Goal: Information Seeking & Learning: Learn about a topic

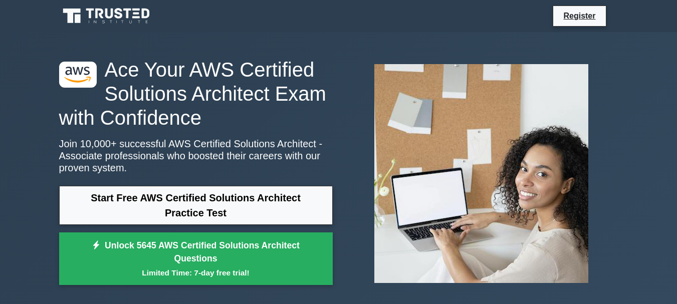
scroll to position [19, 0]
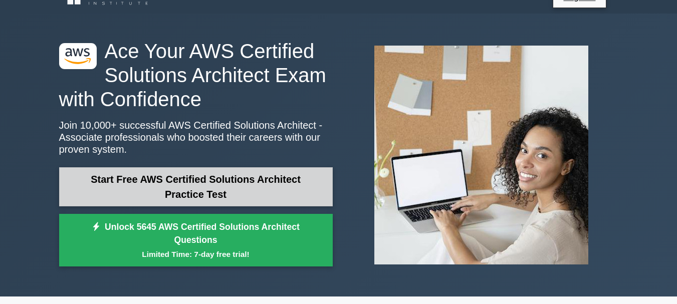
click at [239, 179] on link "Start Free AWS Certified Solutions Architect Practice Test" at bounding box center [196, 186] width 274 height 39
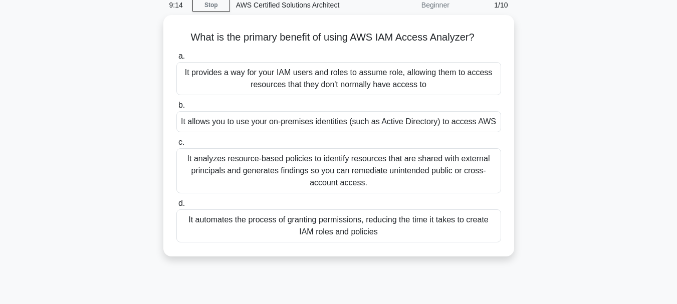
scroll to position [46, 0]
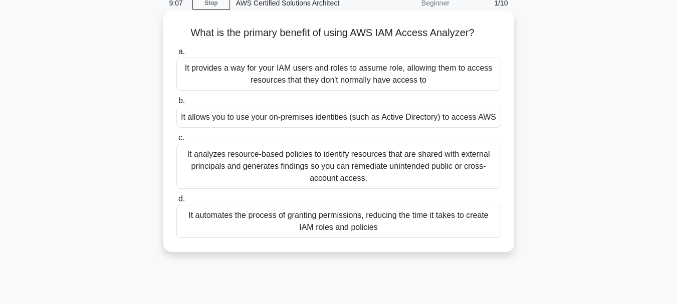
click at [253, 215] on div "It automates the process of granting permissions, reducing the time it takes to…" at bounding box center [338, 221] width 325 height 33
click at [176, 203] on input "d. It automates the process of granting permissions, reducing the time it takes…" at bounding box center [176, 199] width 0 height 7
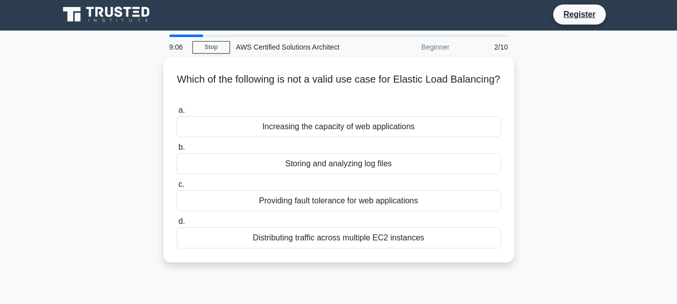
scroll to position [0, 0]
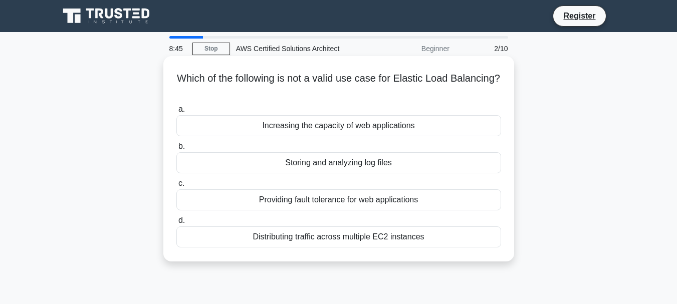
click at [344, 168] on div "Storing and analyzing log files" at bounding box center [338, 162] width 325 height 21
click at [176, 150] on input "b. Storing and analyzing log files" at bounding box center [176, 146] width 0 height 7
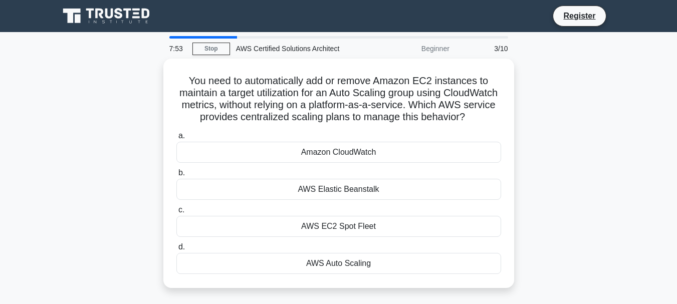
click at [344, 163] on div "Amazon CloudWatch" at bounding box center [338, 152] width 325 height 21
click at [176, 139] on input "a. Amazon CloudWatch" at bounding box center [176, 136] width 0 height 7
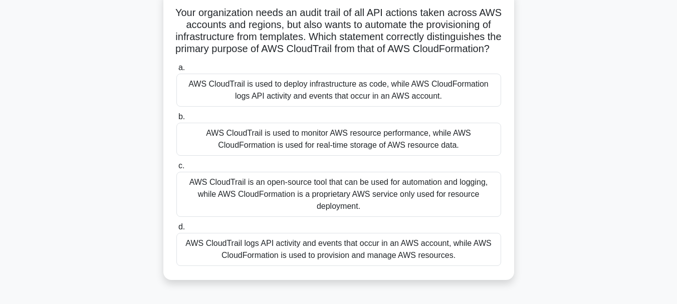
scroll to position [66, 0]
click at [362, 265] on div "AWS CloudTrail logs API activity and events that occur in an AWS account, while…" at bounding box center [338, 249] width 325 height 33
click at [176, 230] on input "d. AWS CloudTrail logs API activity and events that occur in an AWS account, wh…" at bounding box center [176, 227] width 0 height 7
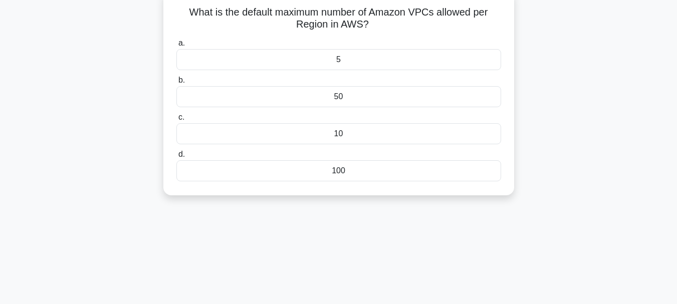
scroll to position [0, 0]
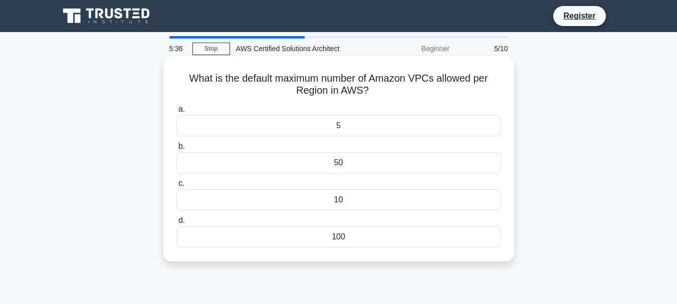
click at [338, 198] on div "10" at bounding box center [338, 199] width 325 height 21
click at [176, 187] on input "c. 10" at bounding box center [176, 183] width 0 height 7
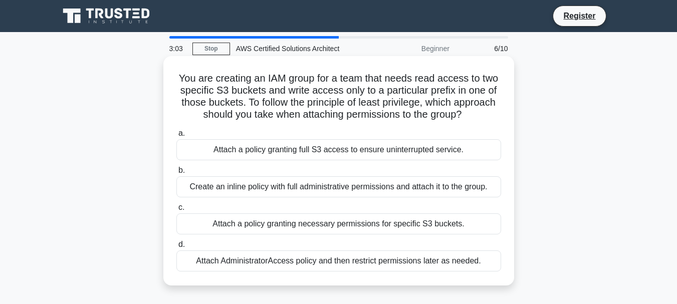
click at [346, 256] on div "Attach AdministratorAccess policy and then restrict permissions later as needed." at bounding box center [338, 261] width 325 height 21
click at [176, 248] on input "d. Attach AdministratorAccess policy and then restrict permissions later as nee…" at bounding box center [176, 245] width 0 height 7
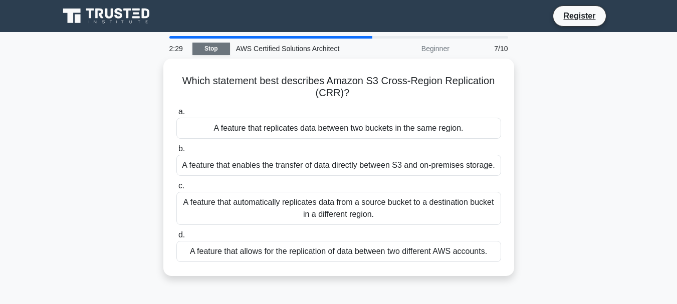
click at [209, 43] on link "Stop" at bounding box center [211, 49] width 38 height 13
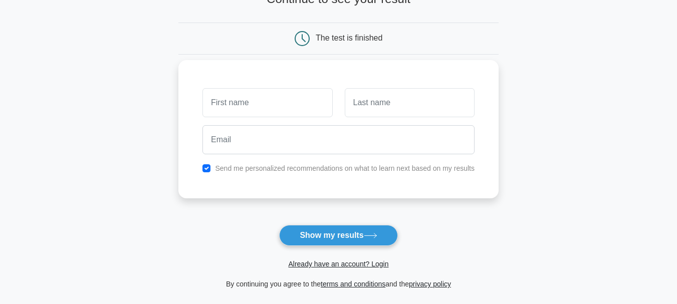
scroll to position [79, 0]
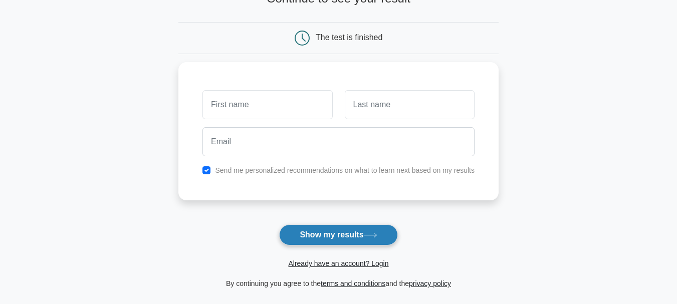
click at [299, 234] on button "Show my results" at bounding box center [338, 235] width 118 height 21
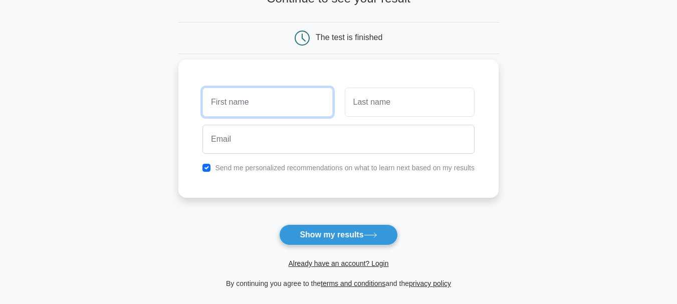
click at [254, 95] on input "text" at bounding box center [268, 102] width 130 height 29
type input "[PERSON_NAME]"
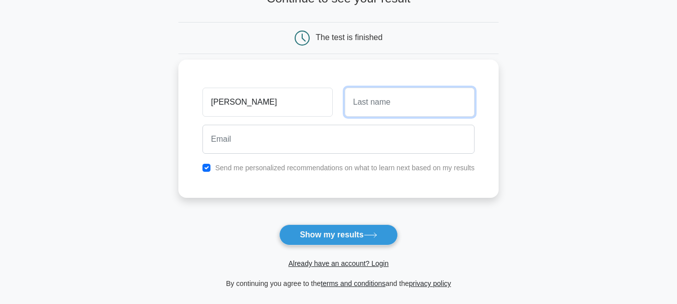
click at [364, 106] on input "text" at bounding box center [410, 102] width 130 height 29
type input "Unde"
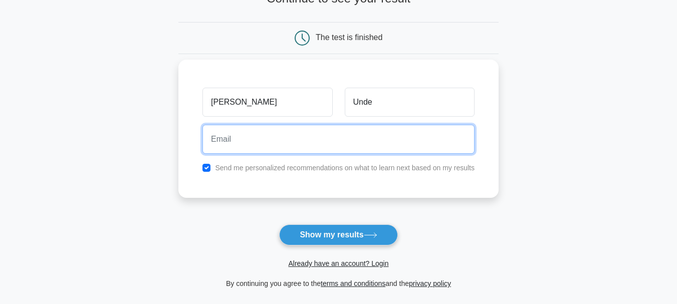
click at [288, 143] on input "email" at bounding box center [339, 139] width 272 height 29
type input "rushikeshunde999@gmaiil.com"
click at [279, 225] on button "Show my results" at bounding box center [338, 235] width 118 height 21
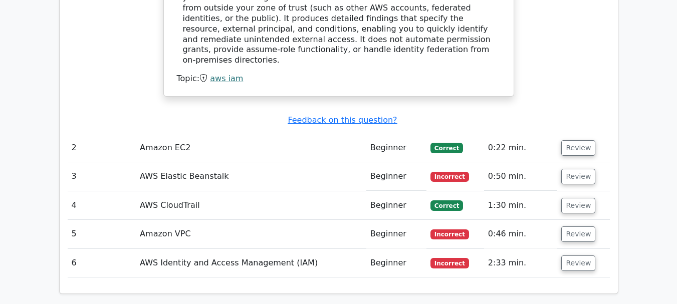
scroll to position [1124, 0]
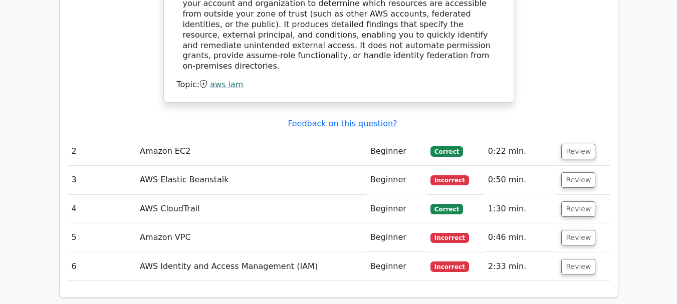
click at [215, 137] on td "Amazon EC2" at bounding box center [251, 151] width 231 height 29
click at [576, 144] on button "Review" at bounding box center [578, 152] width 34 height 16
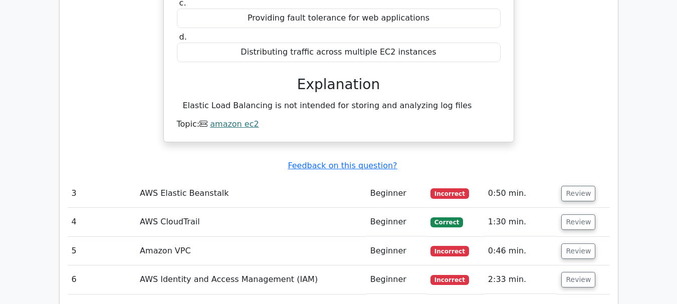
scroll to position [1406, 0]
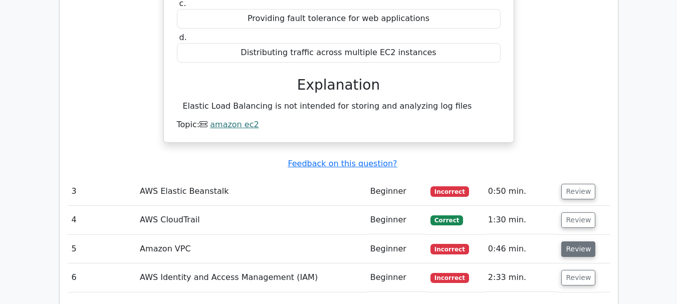
click at [564, 242] on button "Review" at bounding box center [578, 250] width 34 height 16
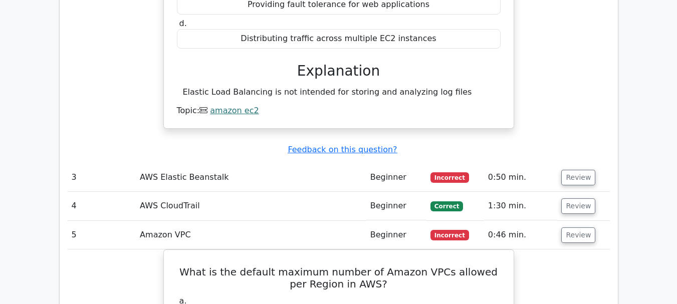
scroll to position [1418, 0]
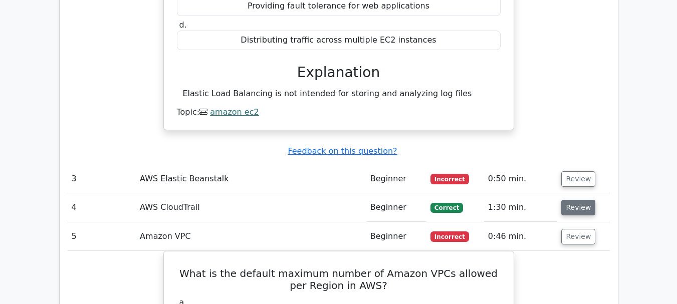
click at [590, 200] on button "Review" at bounding box center [578, 208] width 34 height 16
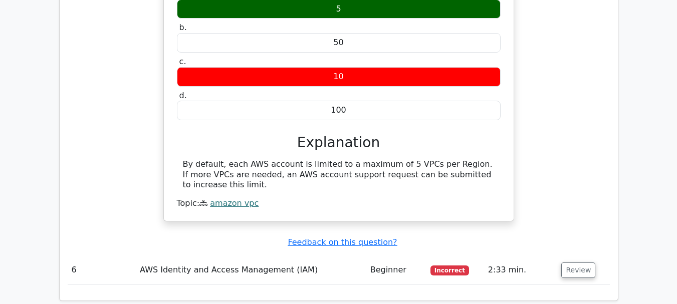
scroll to position [2219, 0]
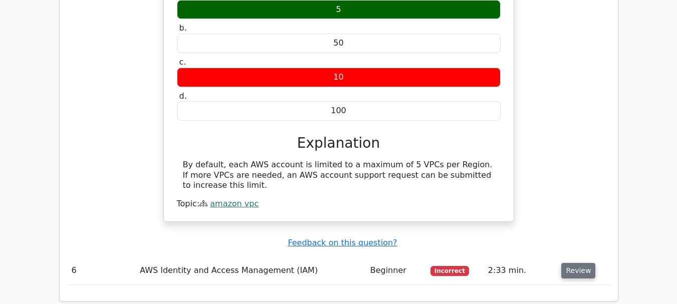
click at [576, 263] on button "Review" at bounding box center [578, 271] width 34 height 16
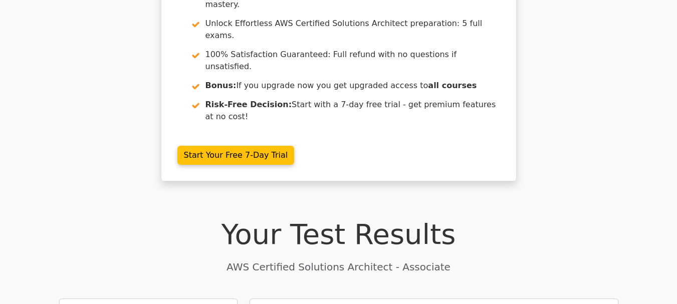
scroll to position [0, 0]
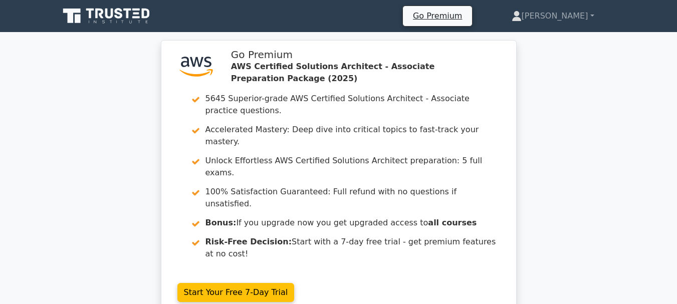
click at [125, 15] on icon at bounding box center [107, 16] width 96 height 19
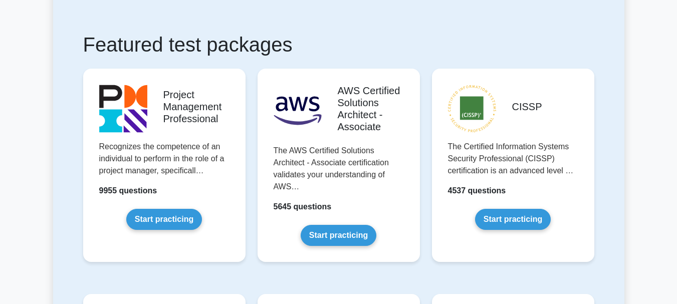
scroll to position [165, 0]
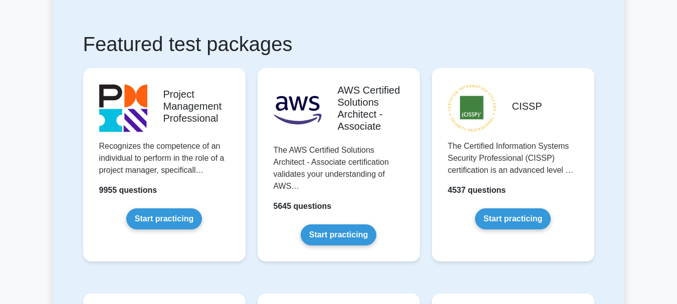
click at [329, 225] on link "Start practicing" at bounding box center [339, 235] width 76 height 21
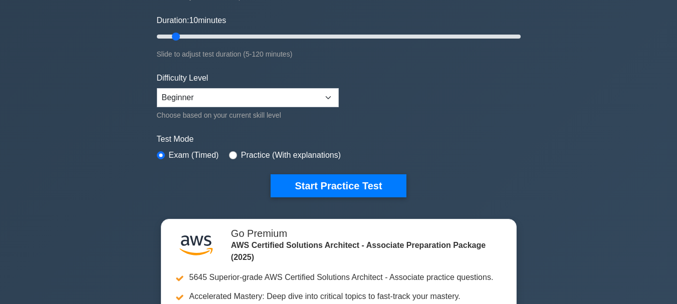
scroll to position [144, 0]
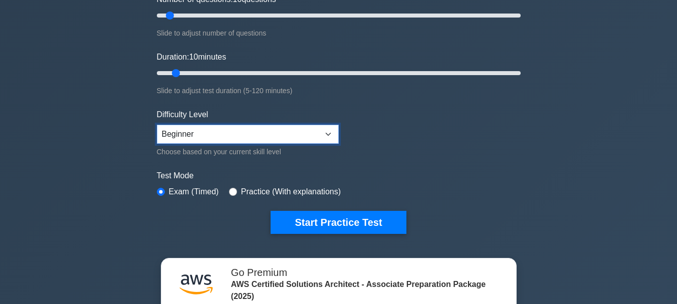
click at [234, 131] on select "Beginner Intermediate Expert" at bounding box center [248, 134] width 182 height 19
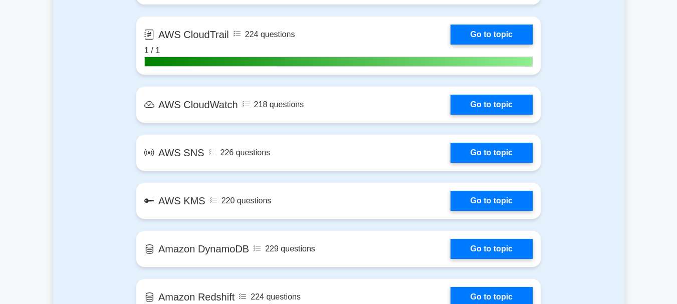
scroll to position [1322, 0]
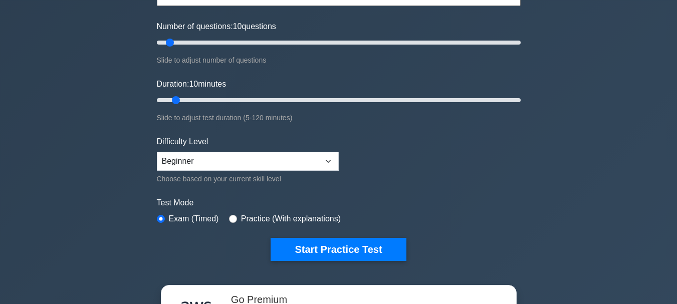
scroll to position [118, 0]
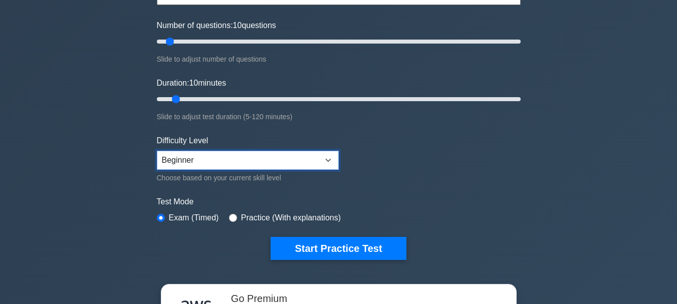
click at [308, 160] on select "Beginner Intermediate Expert" at bounding box center [248, 160] width 182 height 19
click at [157, 151] on select "Beginner Intermediate Expert" at bounding box center [248, 160] width 182 height 19
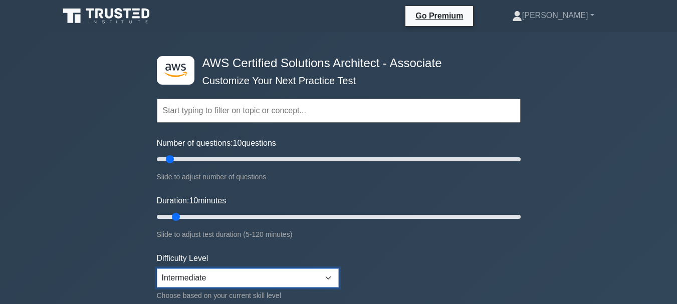
scroll to position [74, 0]
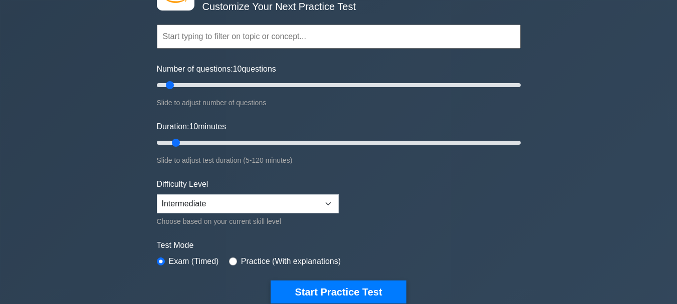
click at [285, 214] on div "Difficulty Level Beginner Intermediate Expert Choose based on your current skil…" at bounding box center [248, 202] width 182 height 49
click at [244, 195] on select "Beginner Intermediate Expert" at bounding box center [248, 203] width 182 height 19
select select "beginner"
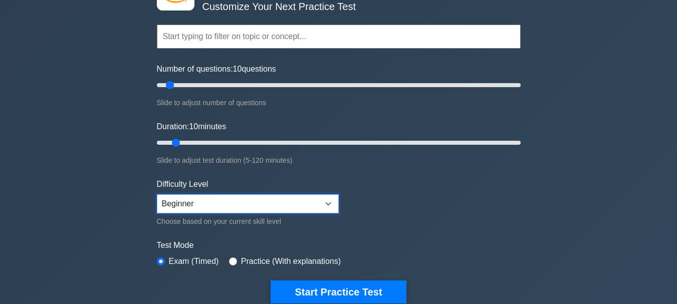
click at [157, 194] on select "Beginner Intermediate Expert" at bounding box center [248, 203] width 182 height 19
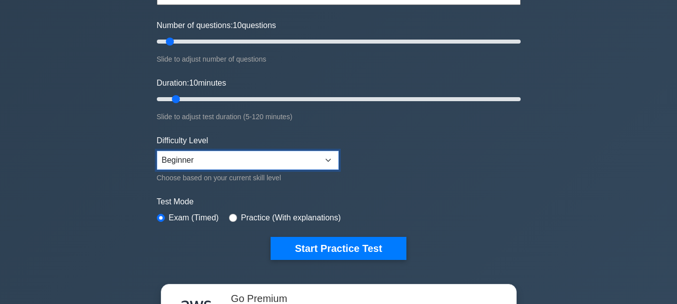
scroll to position [118, 0]
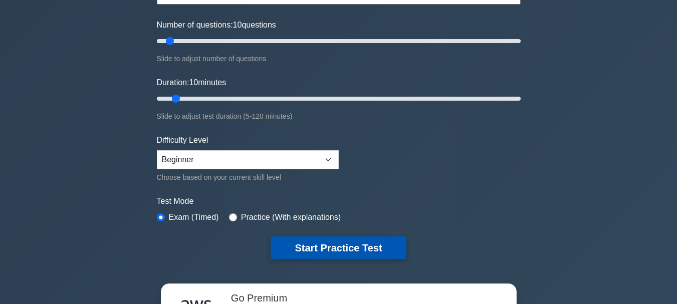
click at [315, 244] on button "Start Practice Test" at bounding box center [338, 248] width 135 height 23
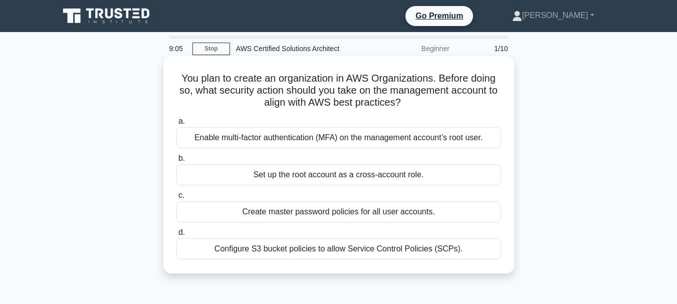
click at [316, 140] on div "Enable multi-factor authentication (MFA) on the management account’s root user." at bounding box center [338, 137] width 325 height 21
click at [176, 125] on input "a. Enable multi-factor authentication (MFA) on the management account’s root us…" at bounding box center [176, 121] width 0 height 7
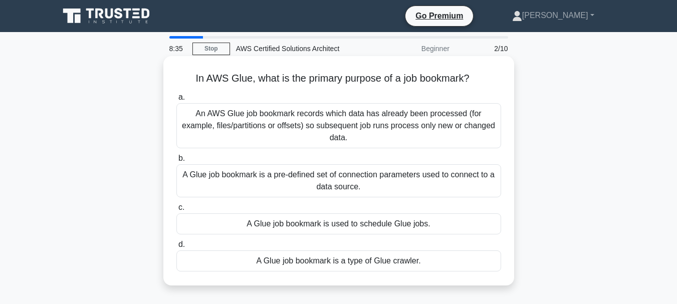
click at [367, 173] on div "A Glue job bookmark is a pre-defined set of connection parameters used to conne…" at bounding box center [338, 180] width 325 height 33
click at [176, 162] on input "b. A Glue job bookmark is a pre-defined set of connection parameters used to co…" at bounding box center [176, 158] width 0 height 7
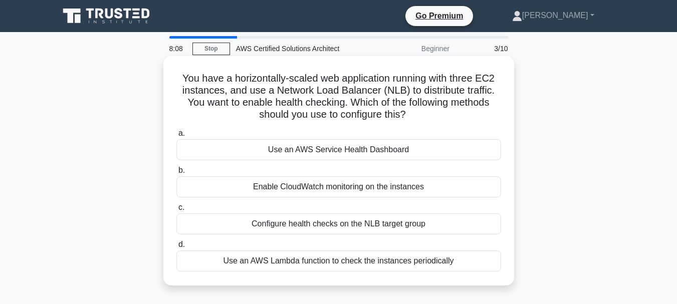
click at [369, 192] on div "Enable CloudWatch monitoring on the instances" at bounding box center [338, 186] width 325 height 21
click at [176, 174] on input "b. Enable CloudWatch monitoring on the instances" at bounding box center [176, 170] width 0 height 7
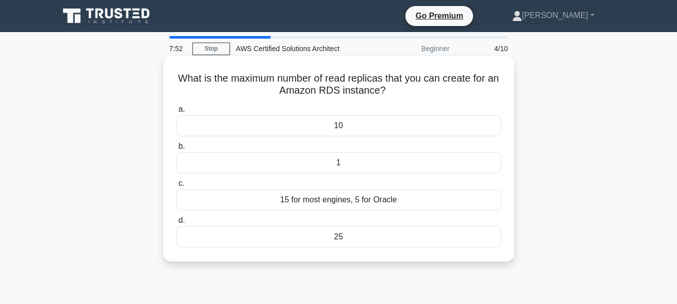
click at [420, 200] on div "15 for most engines, 5 for Oracle" at bounding box center [338, 199] width 325 height 21
click at [176, 187] on input "c. 15 for most engines, 5 for Oracle" at bounding box center [176, 183] width 0 height 7
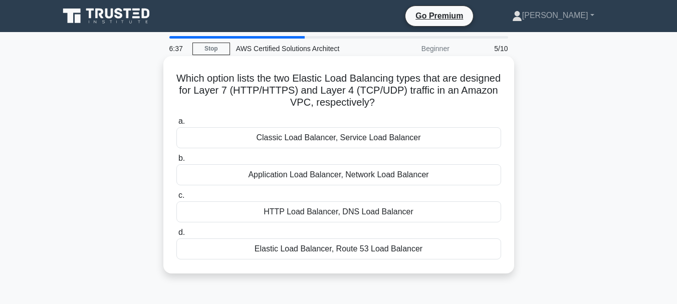
click at [400, 178] on div "Application Load Balancer, Network Load Balancer" at bounding box center [338, 174] width 325 height 21
click at [176, 162] on input "b. Application Load Balancer, Network Load Balancer" at bounding box center [176, 158] width 0 height 7
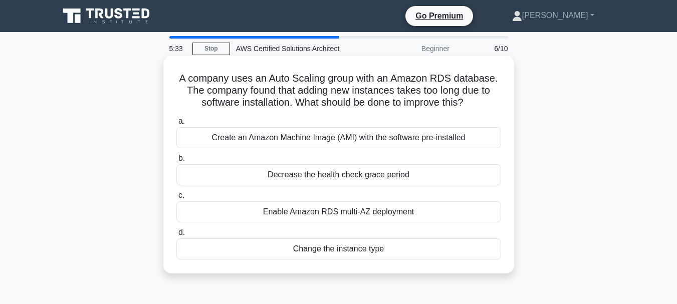
click at [381, 134] on div "Create an Amazon Machine Image (AMI) with the software pre-installed" at bounding box center [338, 137] width 325 height 21
click at [176, 125] on input "a. Create an Amazon Machine Image (AMI) with the software pre-installed" at bounding box center [176, 121] width 0 height 7
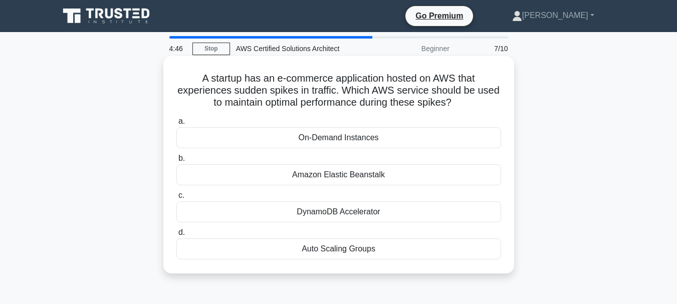
click at [373, 250] on div "Auto Scaling Groups" at bounding box center [338, 249] width 325 height 21
click at [176, 236] on input "d. Auto Scaling Groups" at bounding box center [176, 233] width 0 height 7
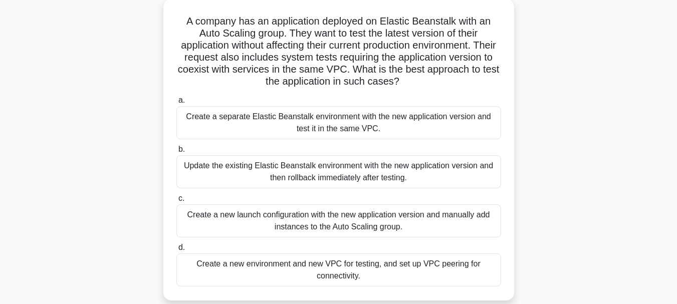
scroll to position [58, 0]
click at [390, 125] on div "Create a separate Elastic Beanstalk environment with the new application versio…" at bounding box center [338, 122] width 325 height 33
click at [176, 103] on input "a. Create a separate Elastic Beanstalk environment with the new application ver…" at bounding box center [176, 100] width 0 height 7
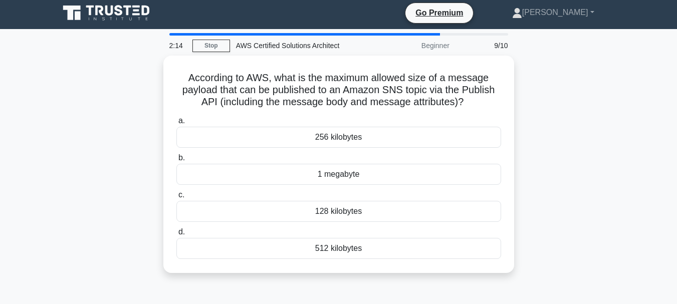
scroll to position [0, 0]
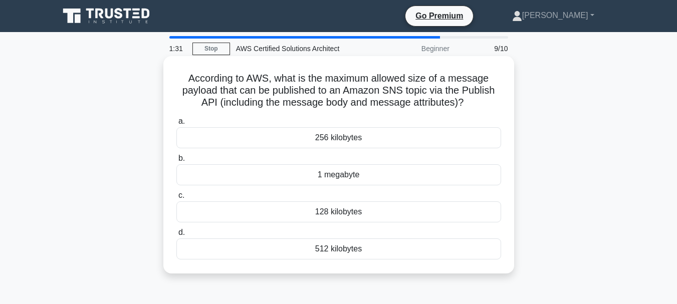
click at [349, 173] on div "1 megabyte" at bounding box center [338, 174] width 325 height 21
click at [176, 162] on input "b. 1 megabyte" at bounding box center [176, 158] width 0 height 7
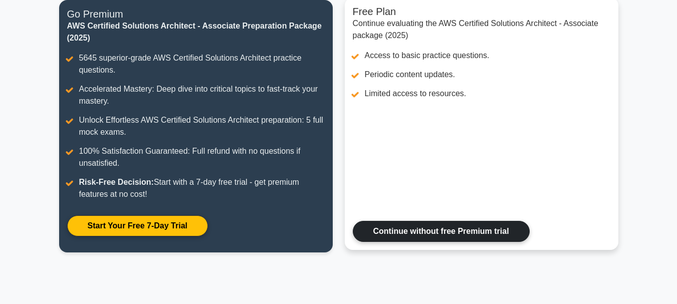
scroll to position [140, 0]
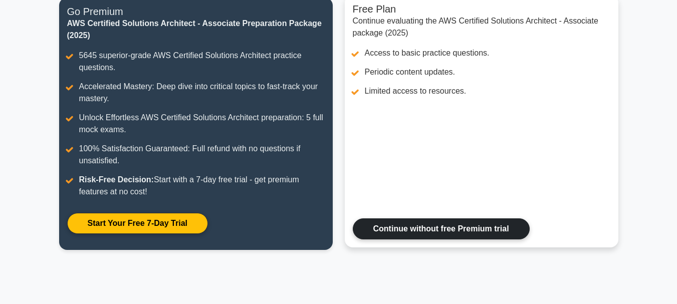
click at [410, 240] on link "Continue without free Premium trial" at bounding box center [441, 229] width 177 height 21
